Goal: Transaction & Acquisition: Purchase product/service

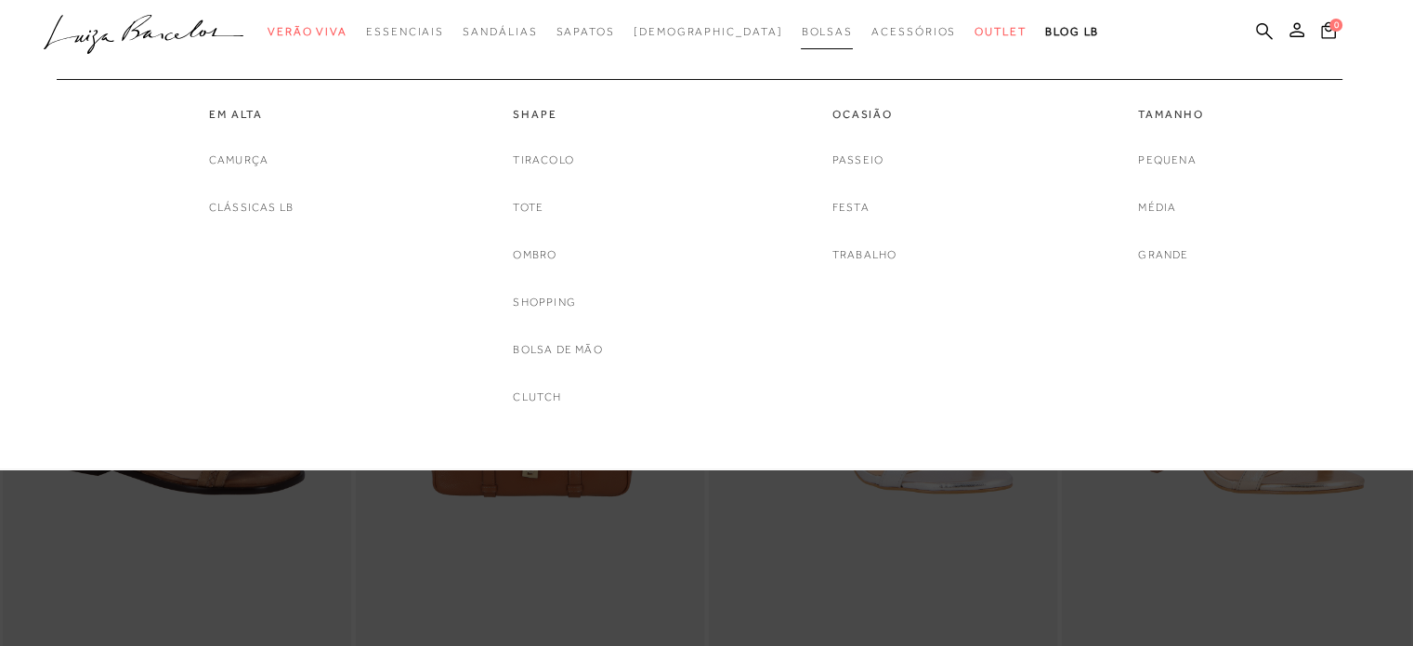
click at [801, 27] on span "Bolsas" at bounding box center [827, 31] width 52 height 13
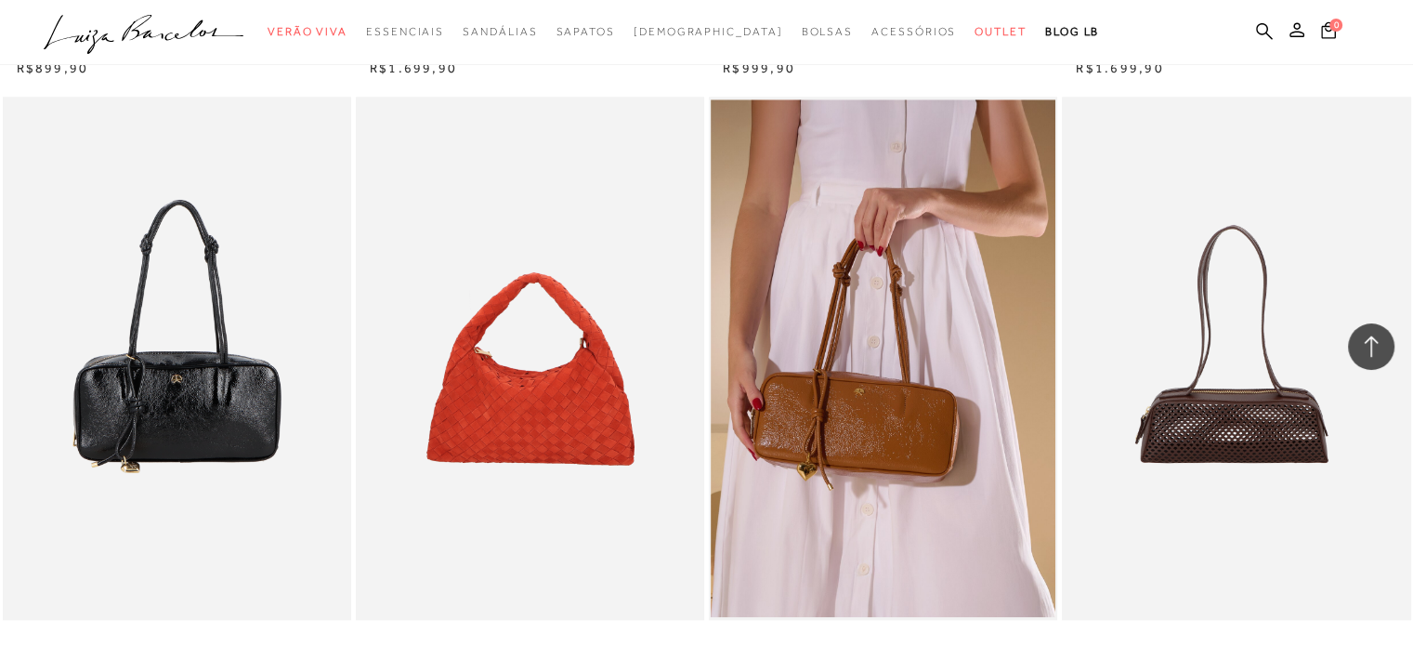
scroll to position [1858, 0]
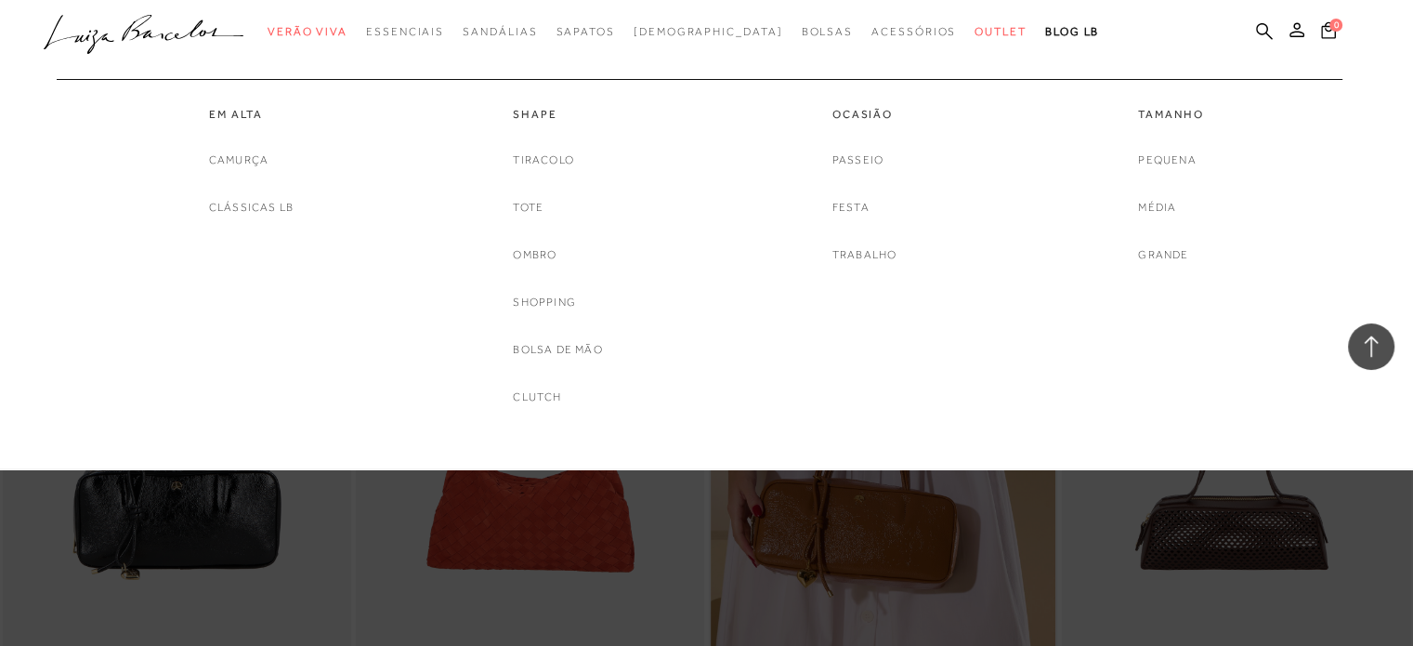
click at [295, 200] on div "Em Alta [GEOGRAPHIC_DATA] Clássicas LB" at bounding box center [251, 148] width 279 height 138
click at [266, 211] on link "Clássicas LB" at bounding box center [251, 208] width 85 height 20
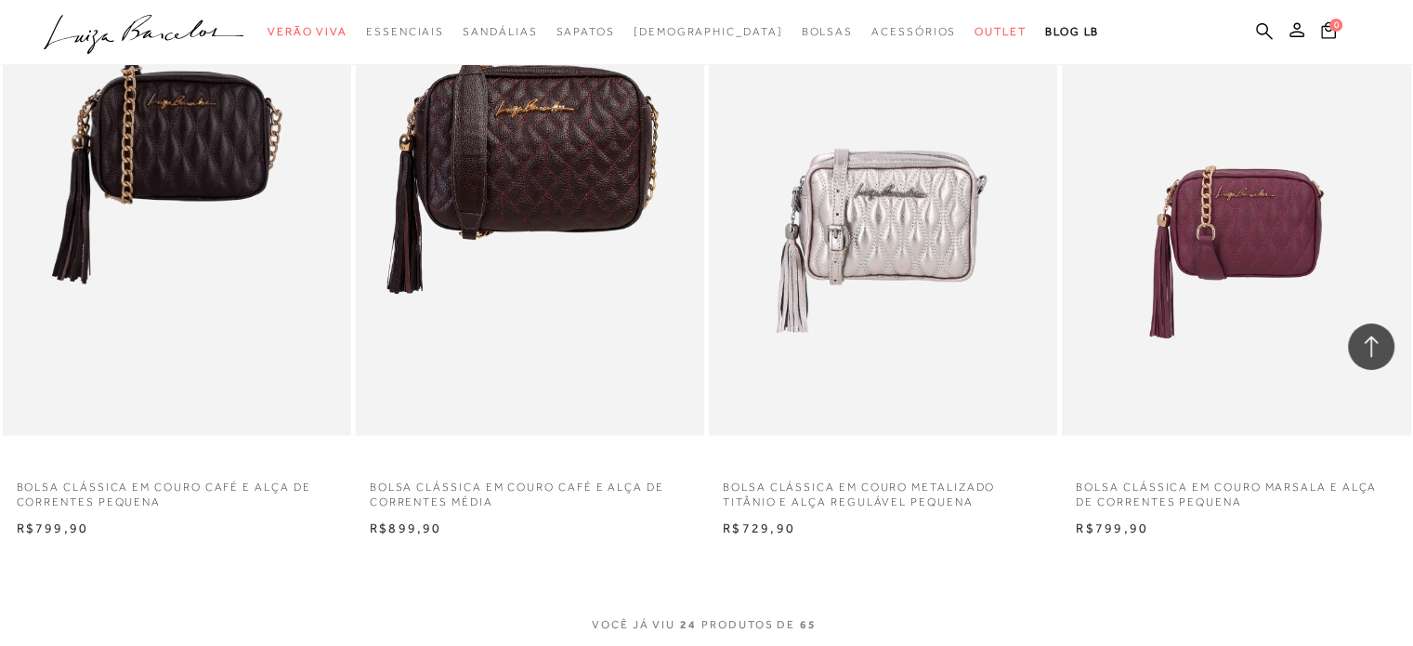
scroll to position [3810, 0]
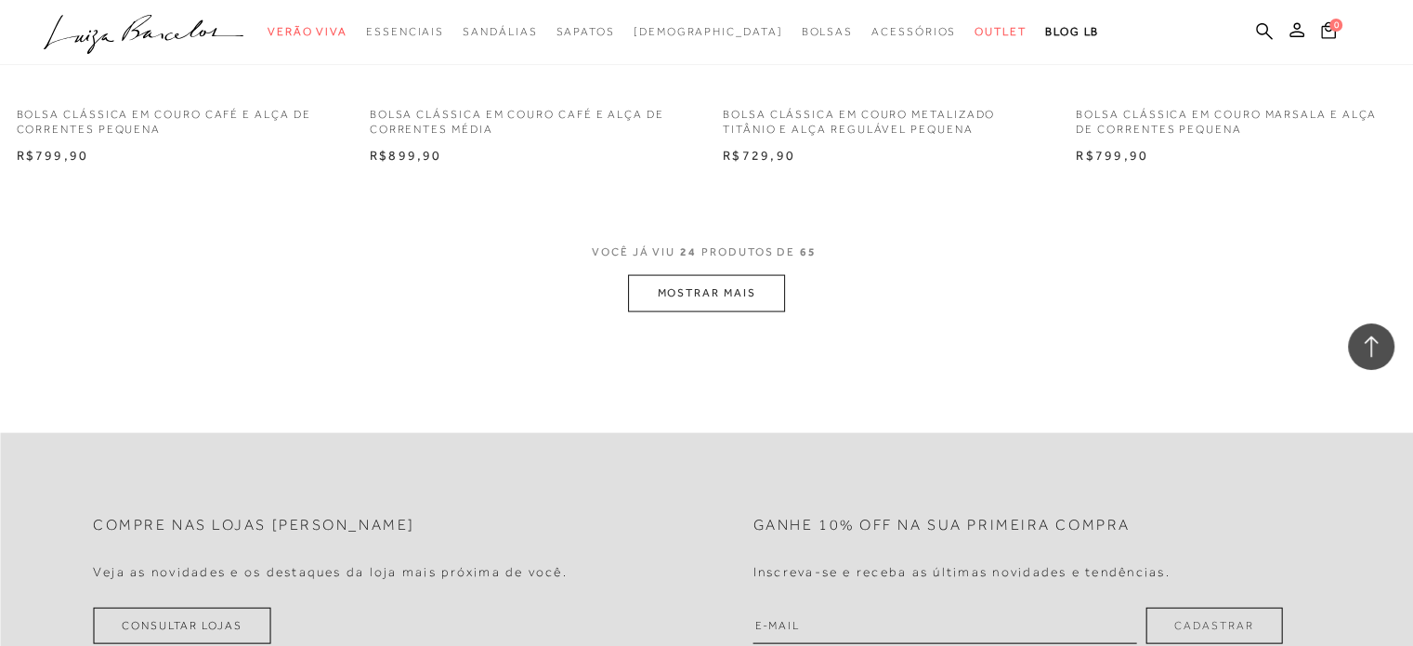
click at [725, 304] on button "MOSTRAR MAIS" at bounding box center [706, 293] width 156 height 36
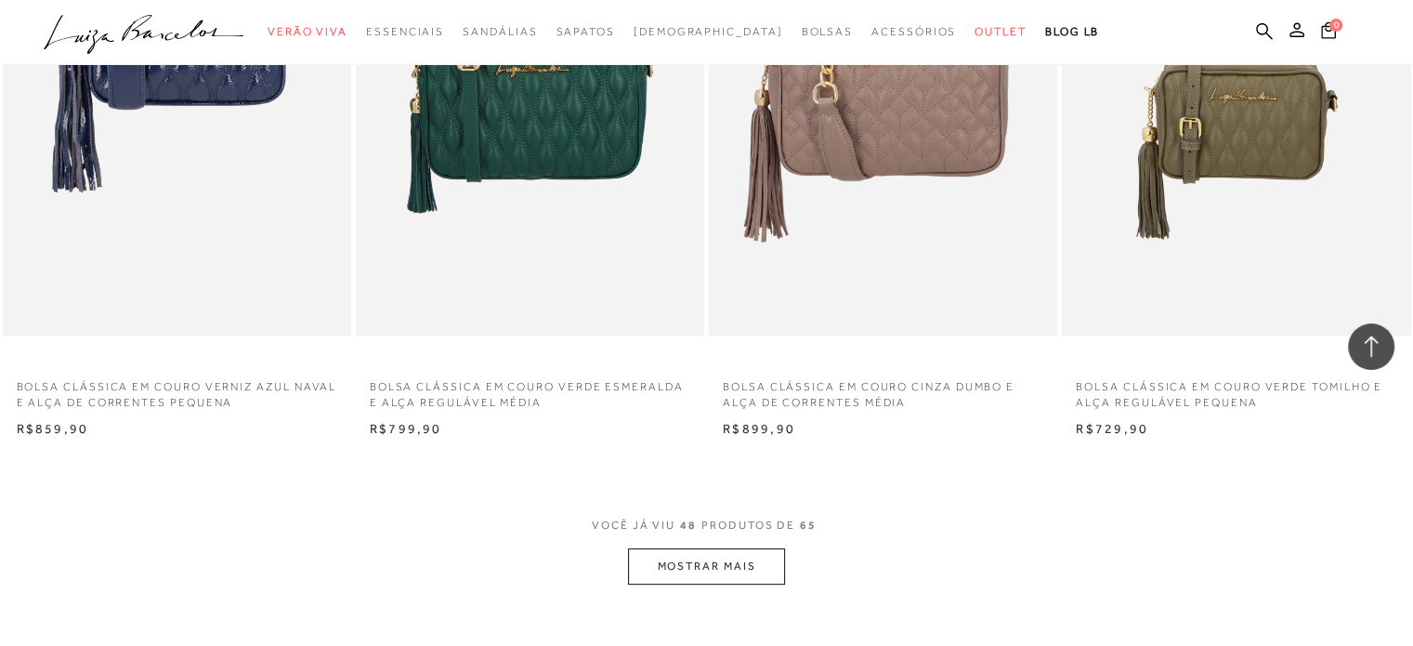
scroll to position [7433, 0]
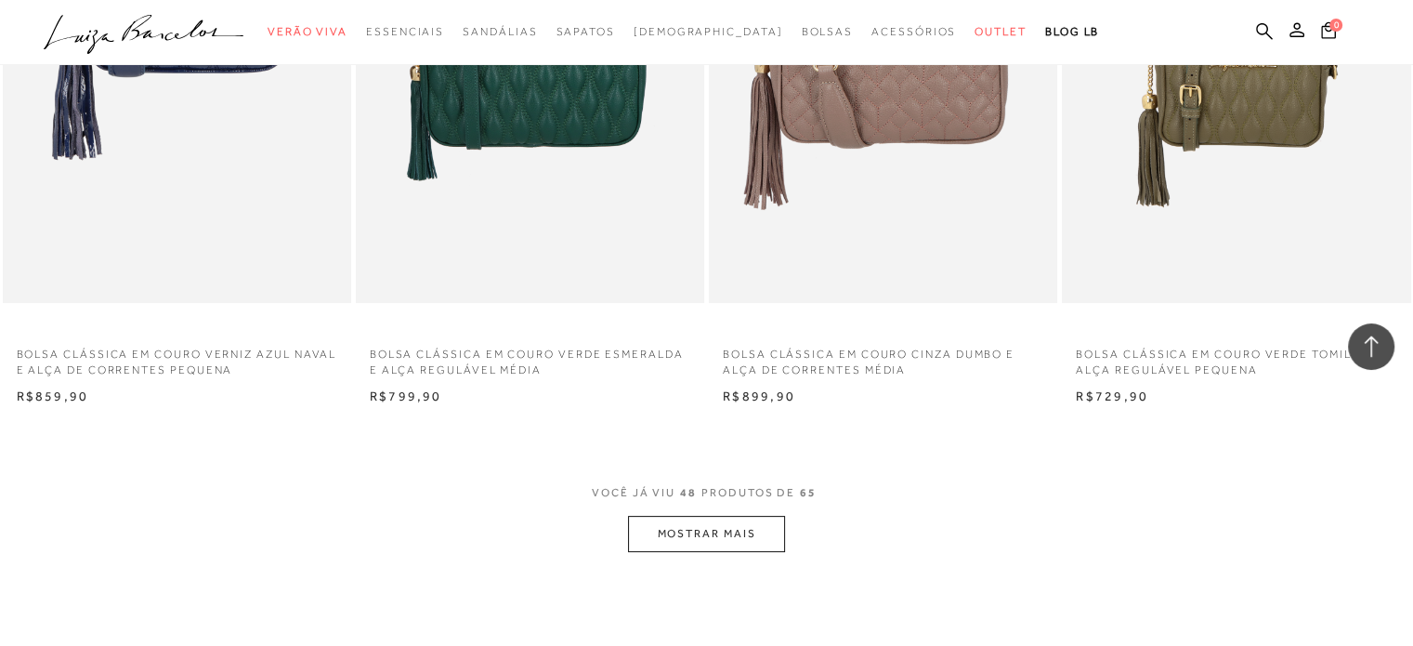
click at [729, 534] on button "MOSTRAR MAIS" at bounding box center [706, 534] width 156 height 36
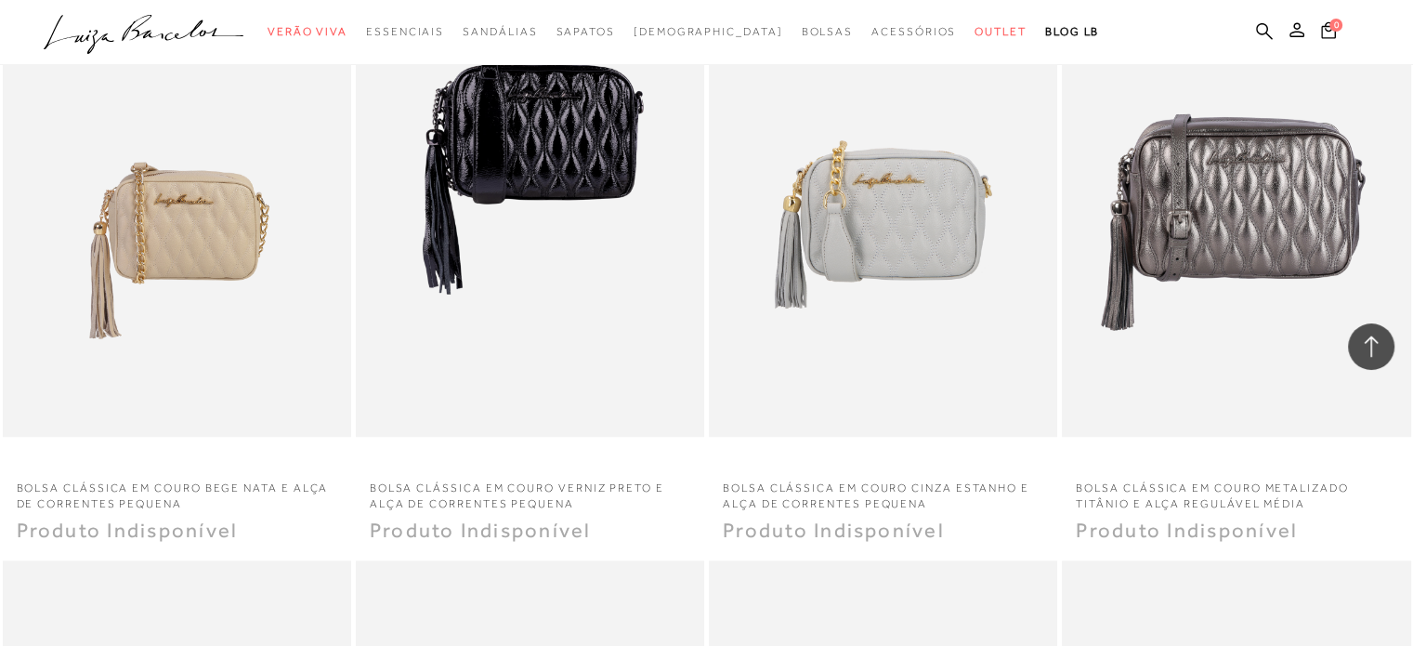
scroll to position [8734, 0]
